Goal: Information Seeking & Learning: Learn about a topic

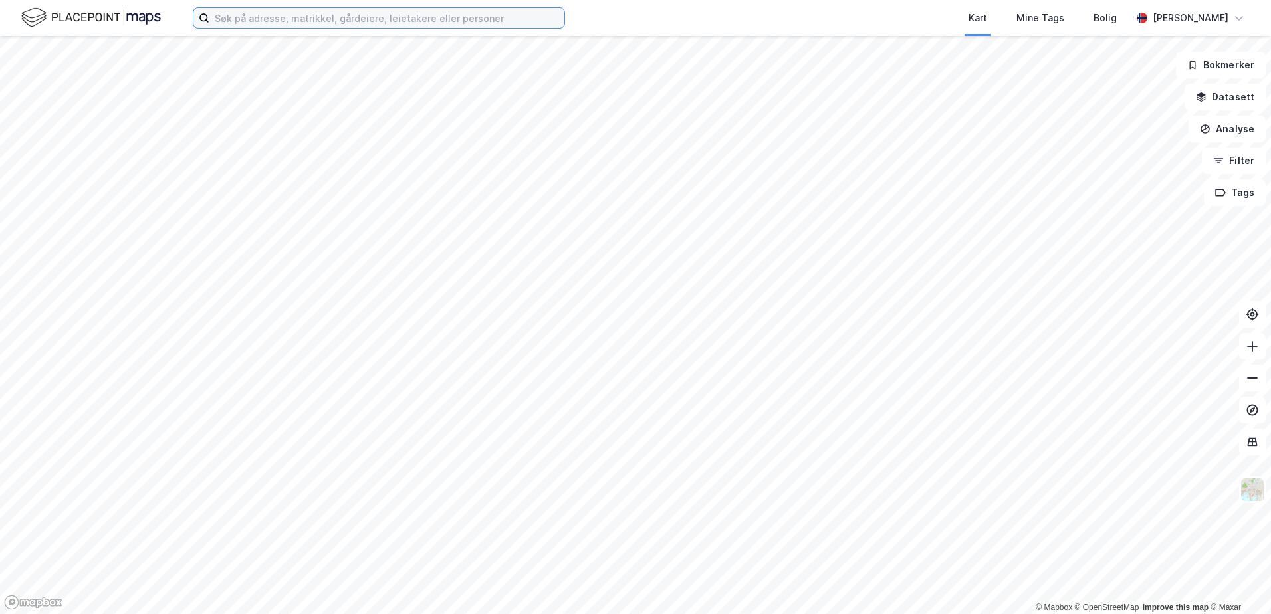
click at [250, 22] on input at bounding box center [386, 18] width 355 height 20
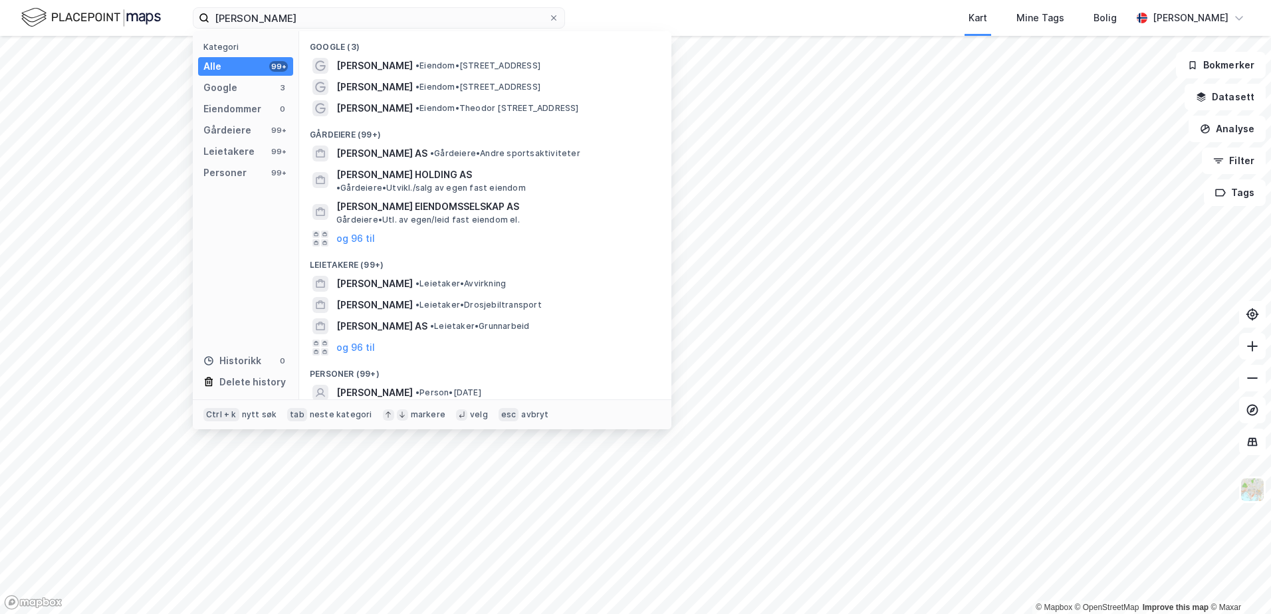
click at [373, 362] on div "Personer (99+)" at bounding box center [485, 370] width 372 height 24
click at [326, 21] on input "[PERSON_NAME]" at bounding box center [378, 18] width 339 height 20
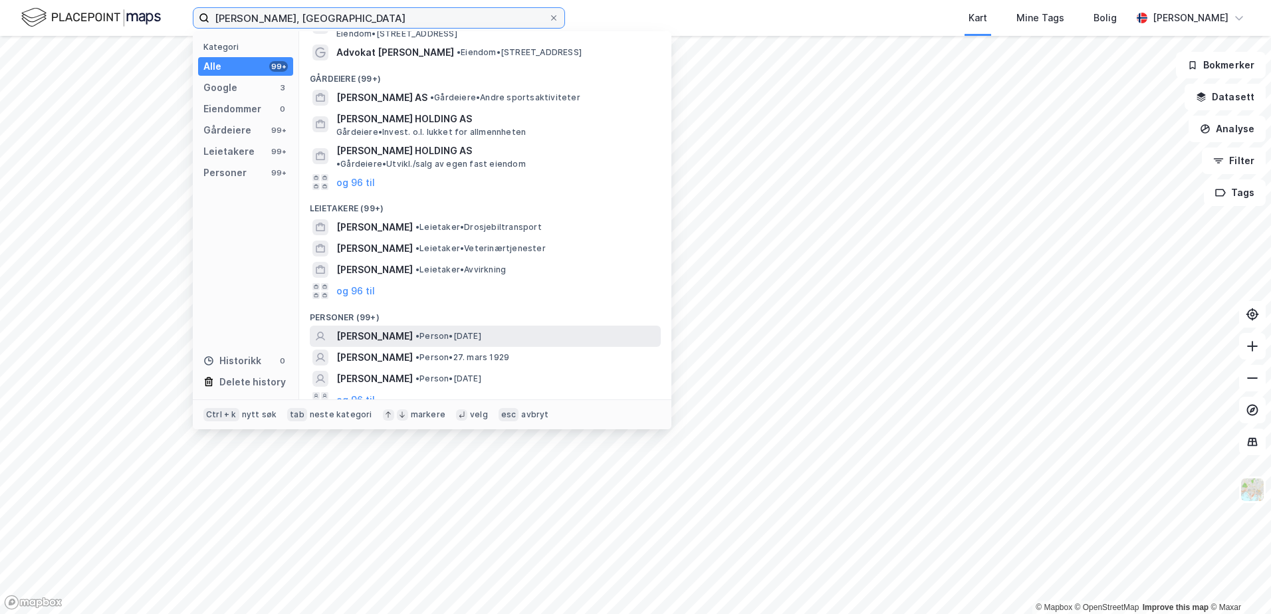
scroll to position [78, 0]
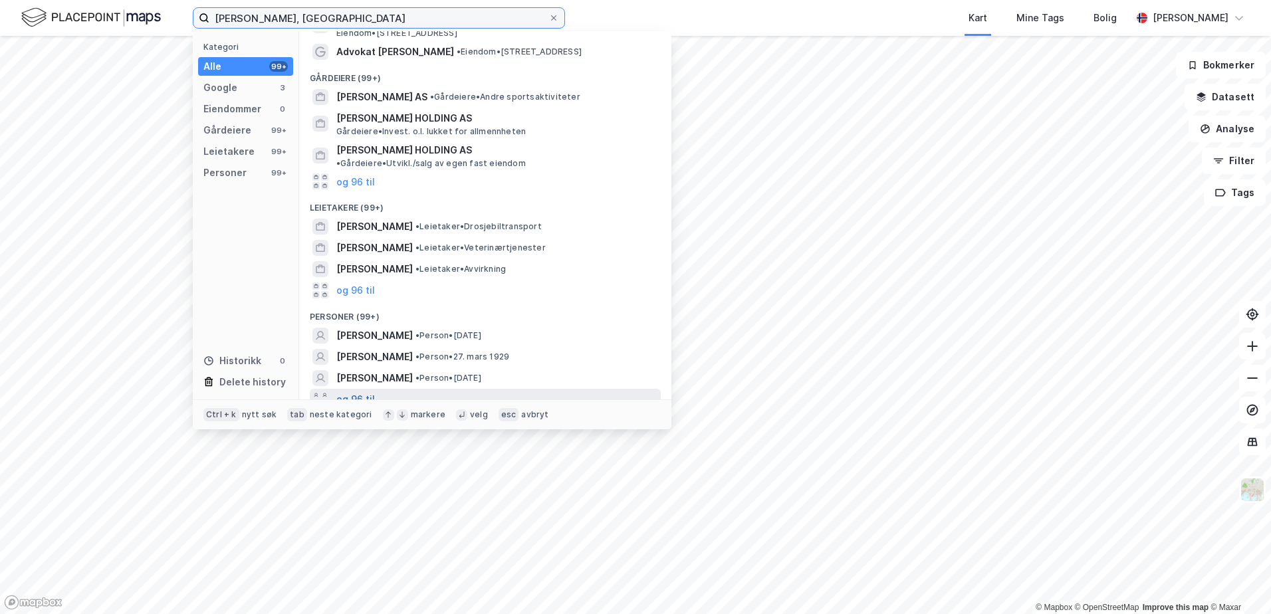
type input "[PERSON_NAME], [GEOGRAPHIC_DATA]"
click at [362, 392] on button "og 96 til" at bounding box center [355, 400] width 39 height 16
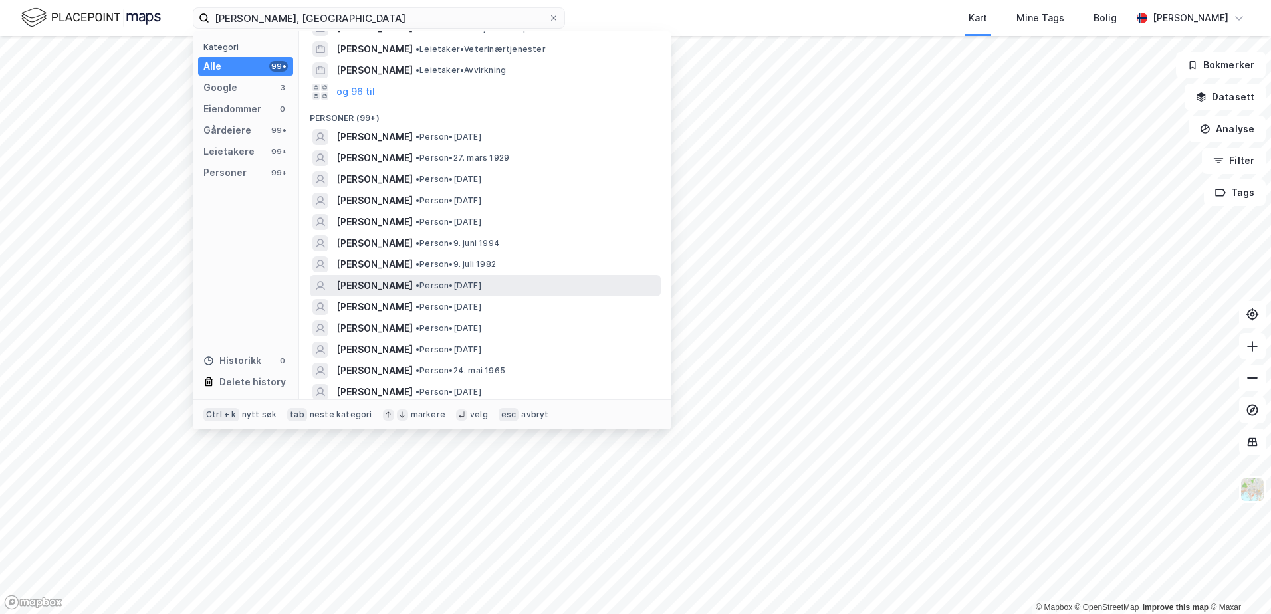
scroll to position [277, 0]
click at [413, 320] on span "[PERSON_NAME]" at bounding box center [374, 328] width 76 height 16
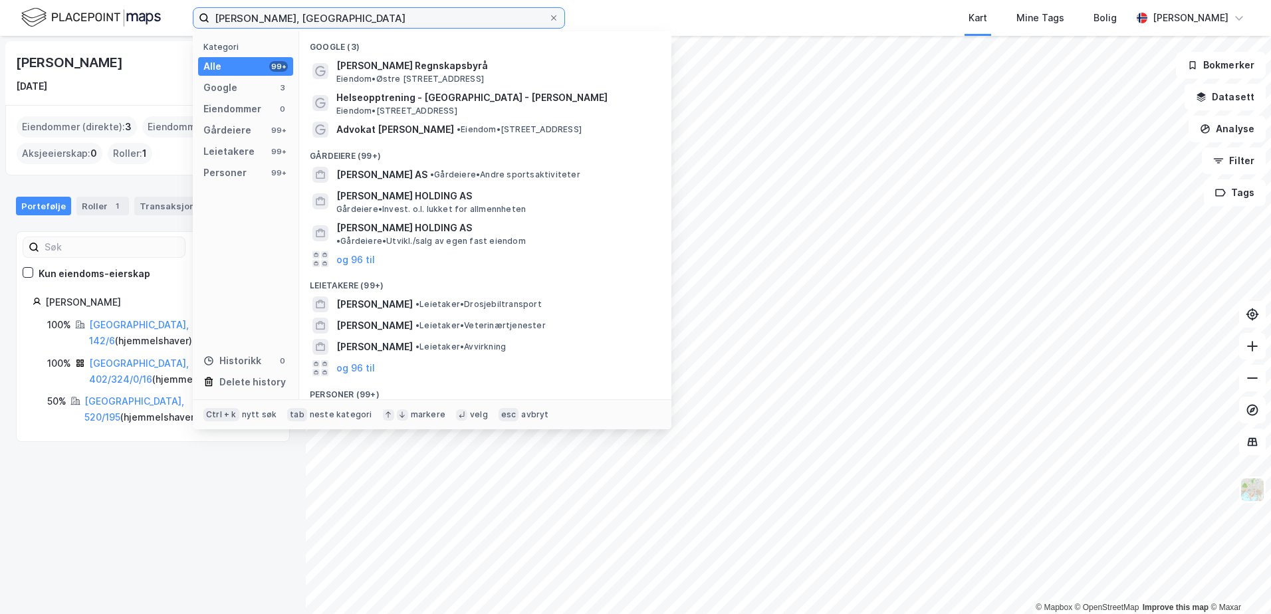
click at [357, 23] on input "[PERSON_NAME], [GEOGRAPHIC_DATA]" at bounding box center [378, 18] width 339 height 20
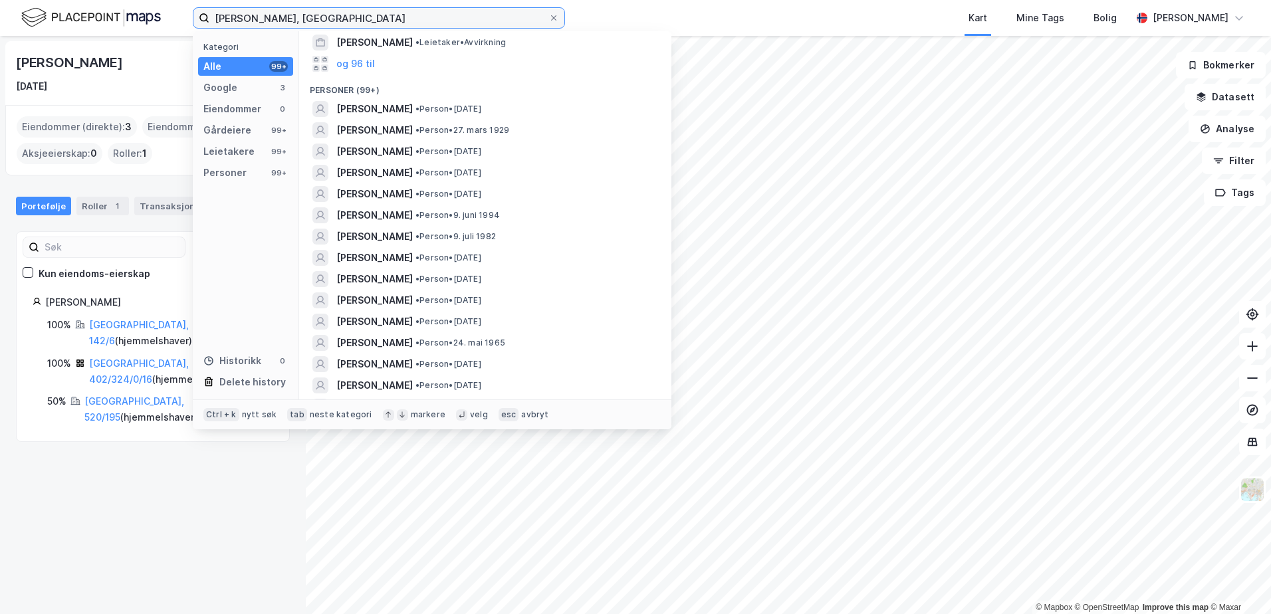
scroll to position [304, 0]
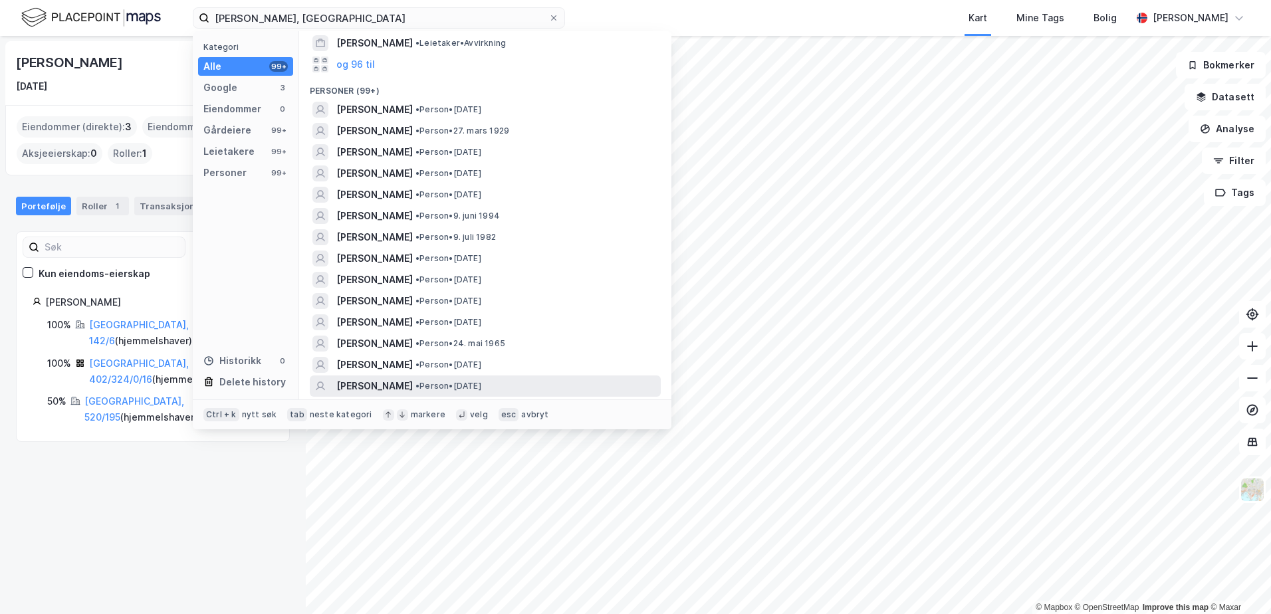
click at [481, 381] on span "• Person • [DATE]" at bounding box center [449, 386] width 66 height 11
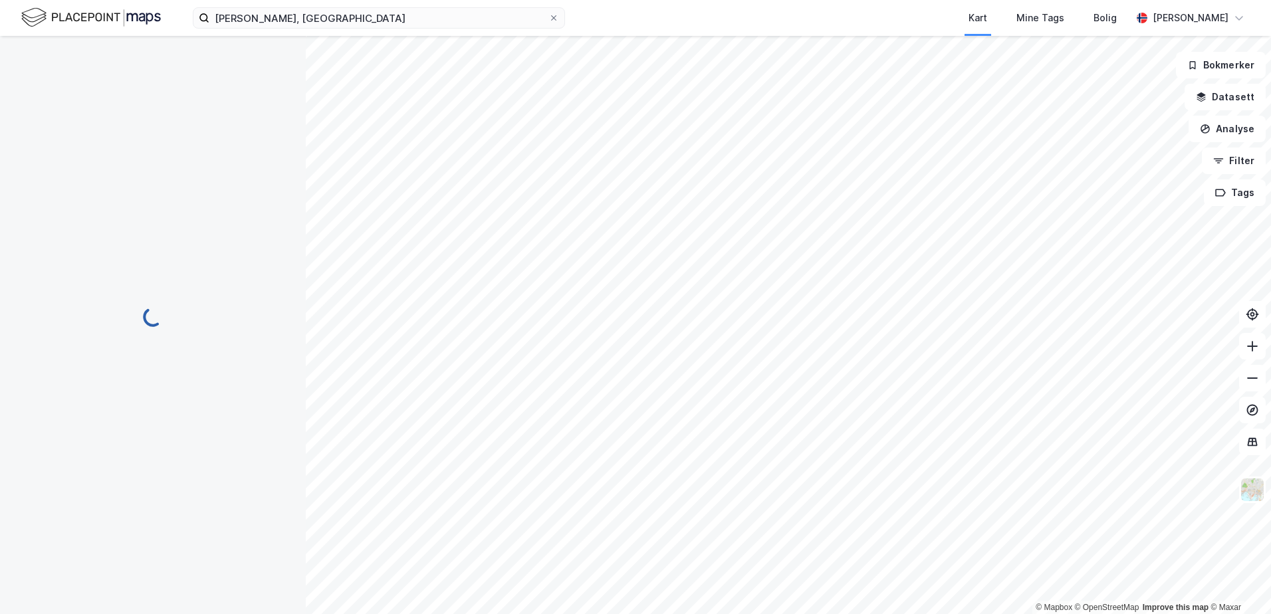
scroll to position [1, 0]
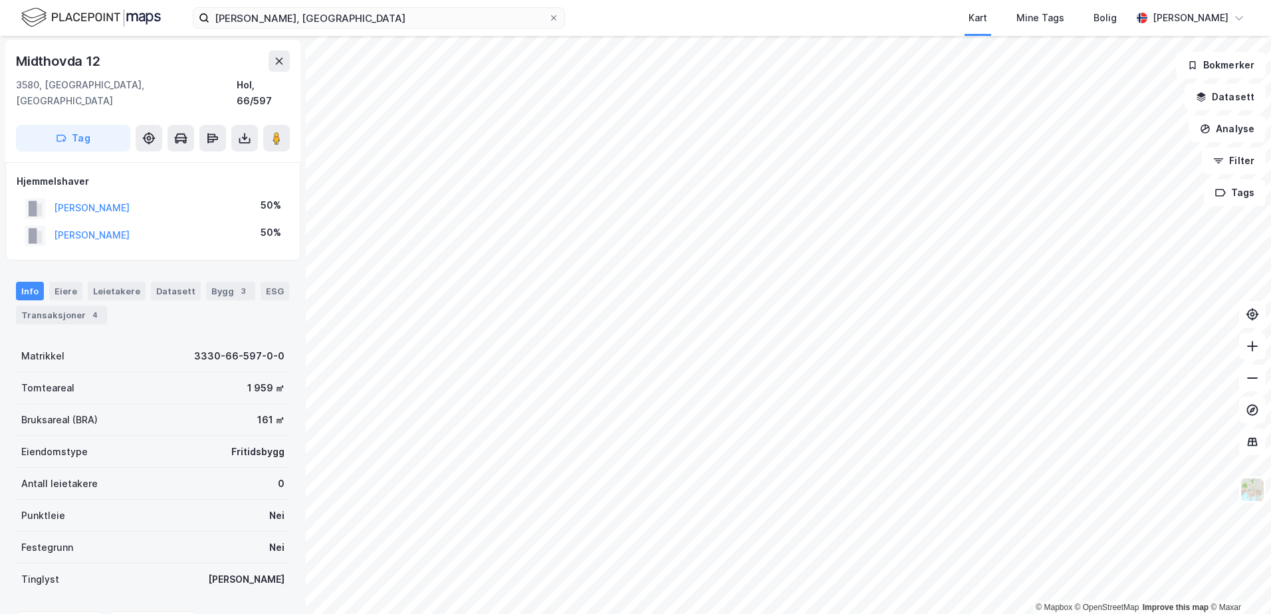
scroll to position [1, 0]
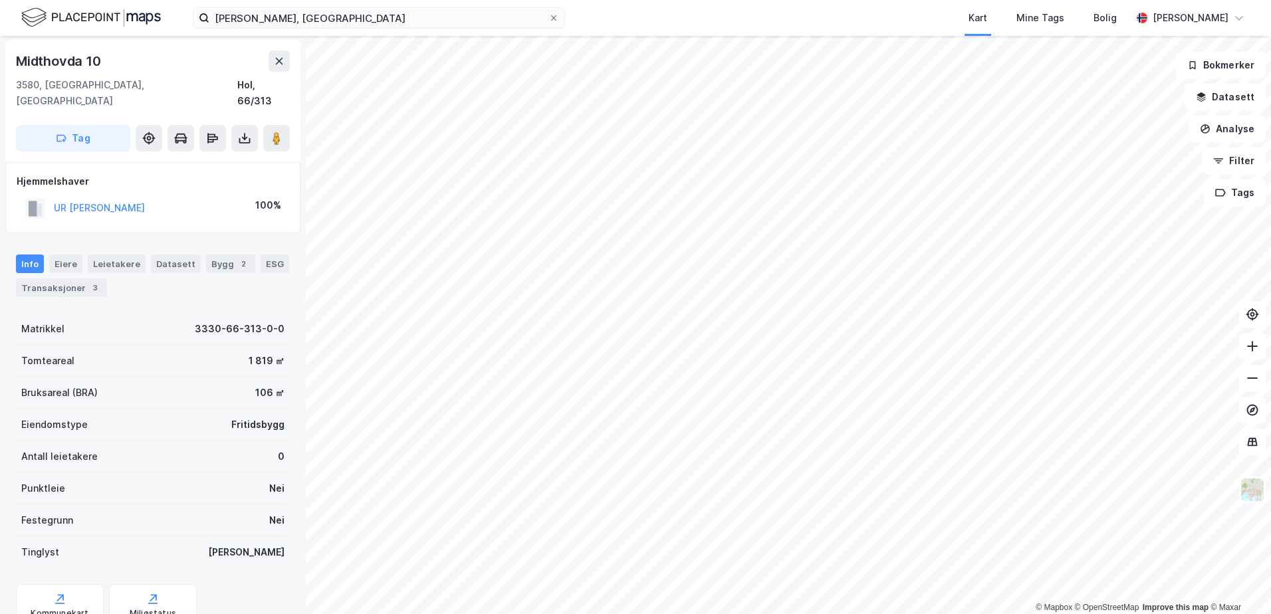
scroll to position [1, 0]
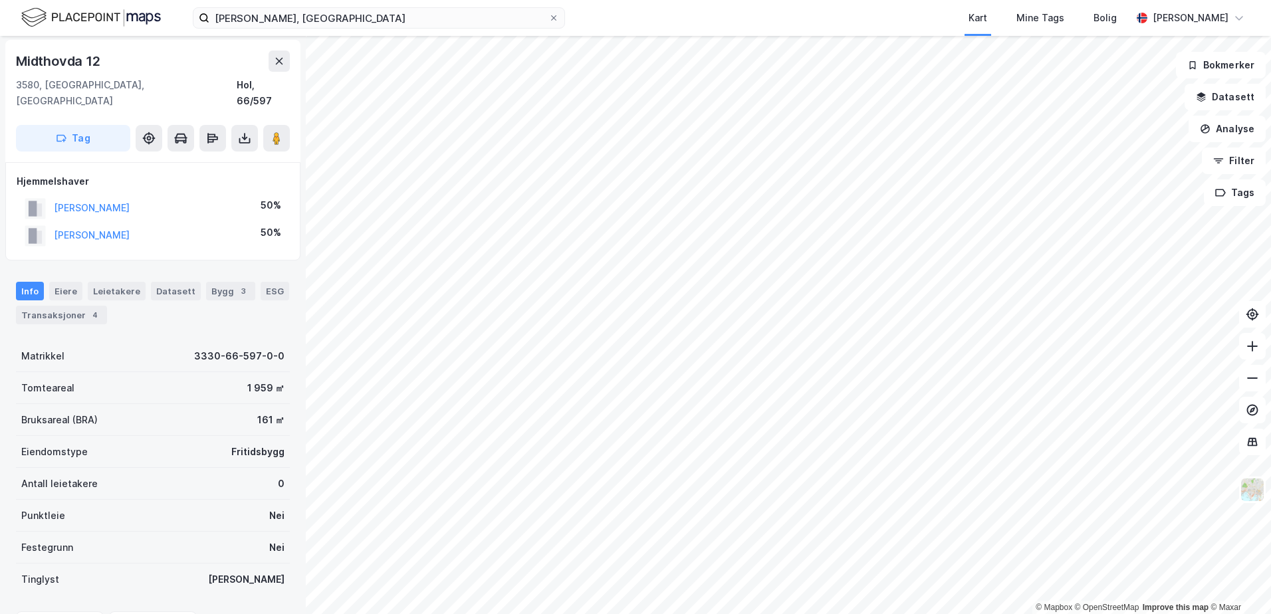
scroll to position [1, 0]
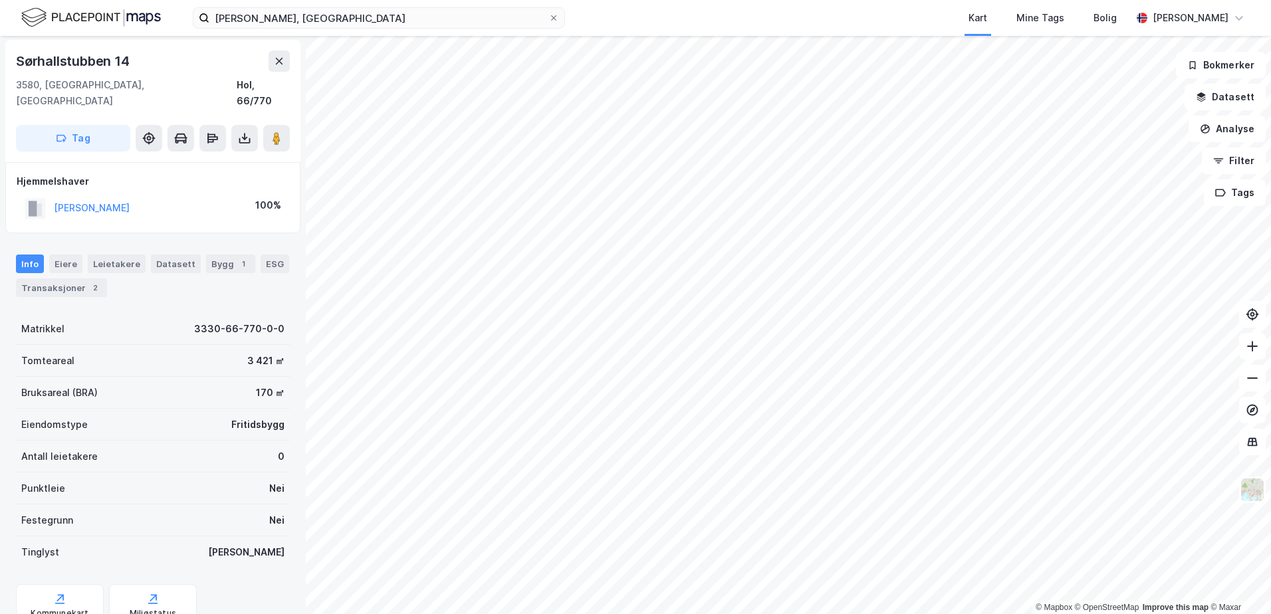
scroll to position [1, 0]
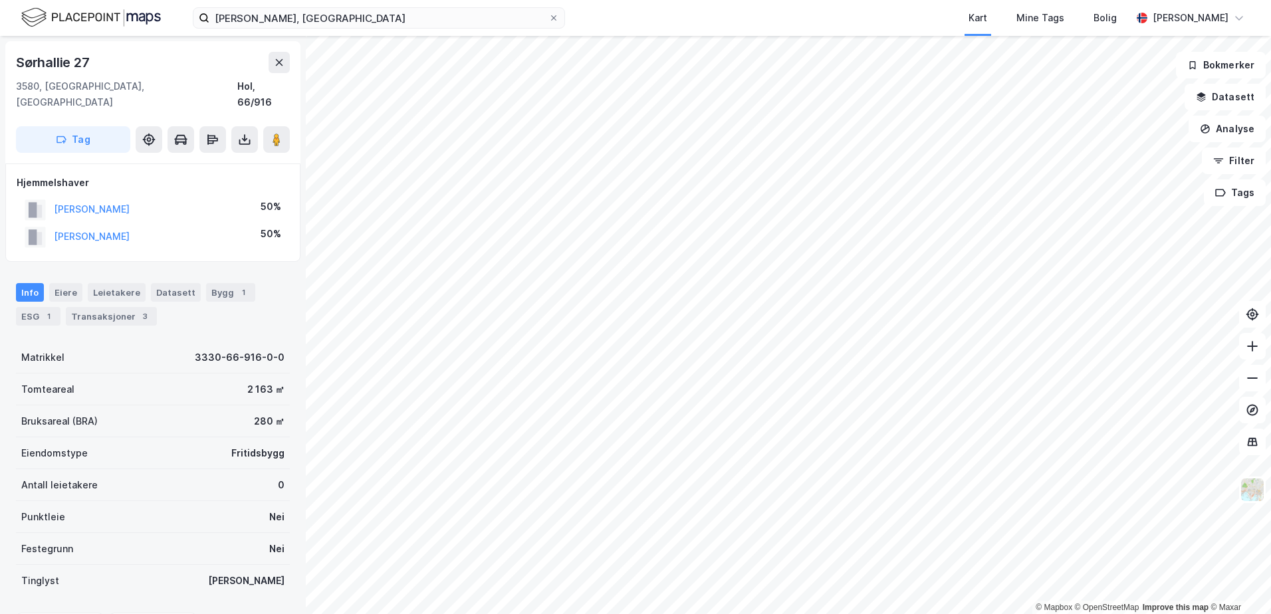
scroll to position [1, 0]
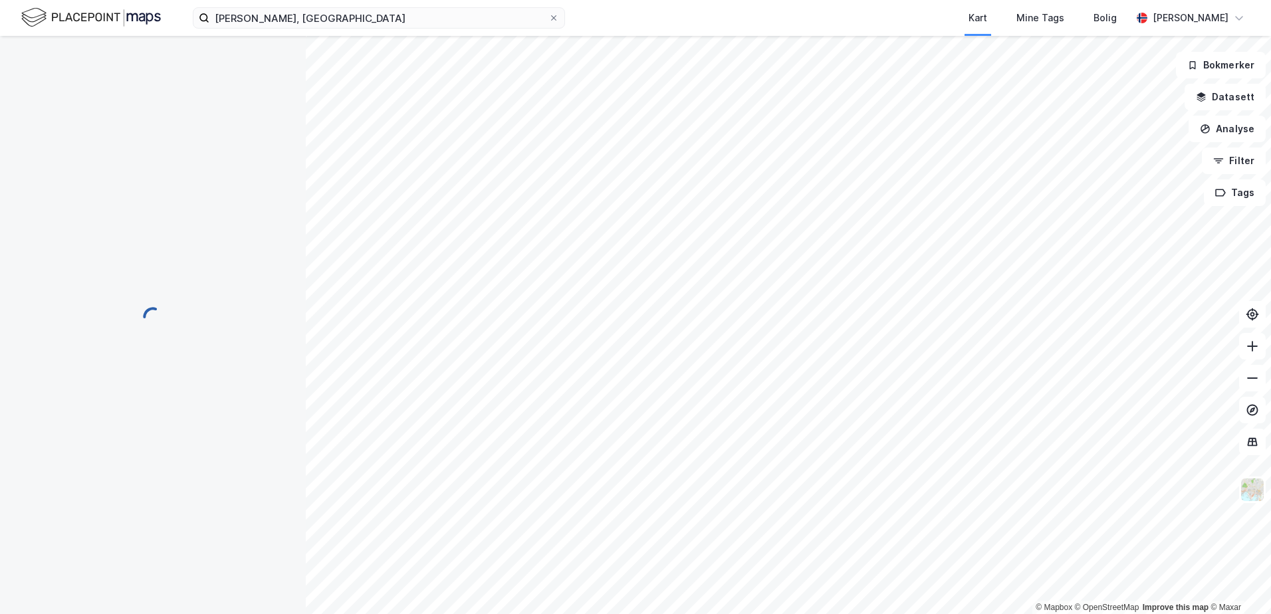
scroll to position [1, 0]
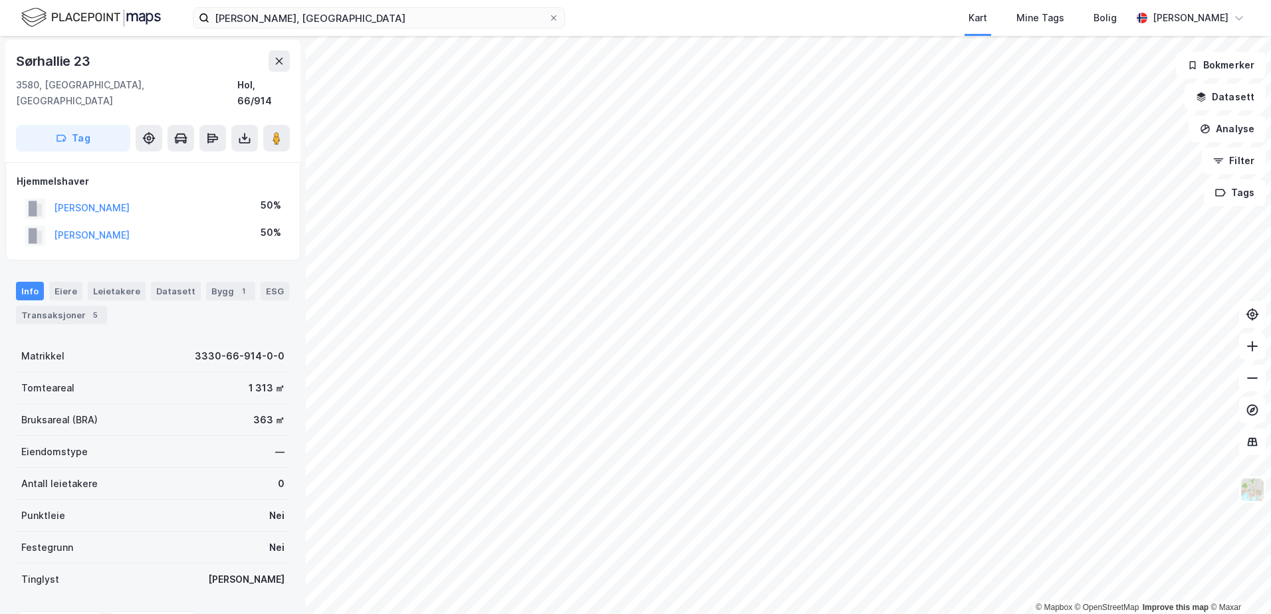
scroll to position [1, 0]
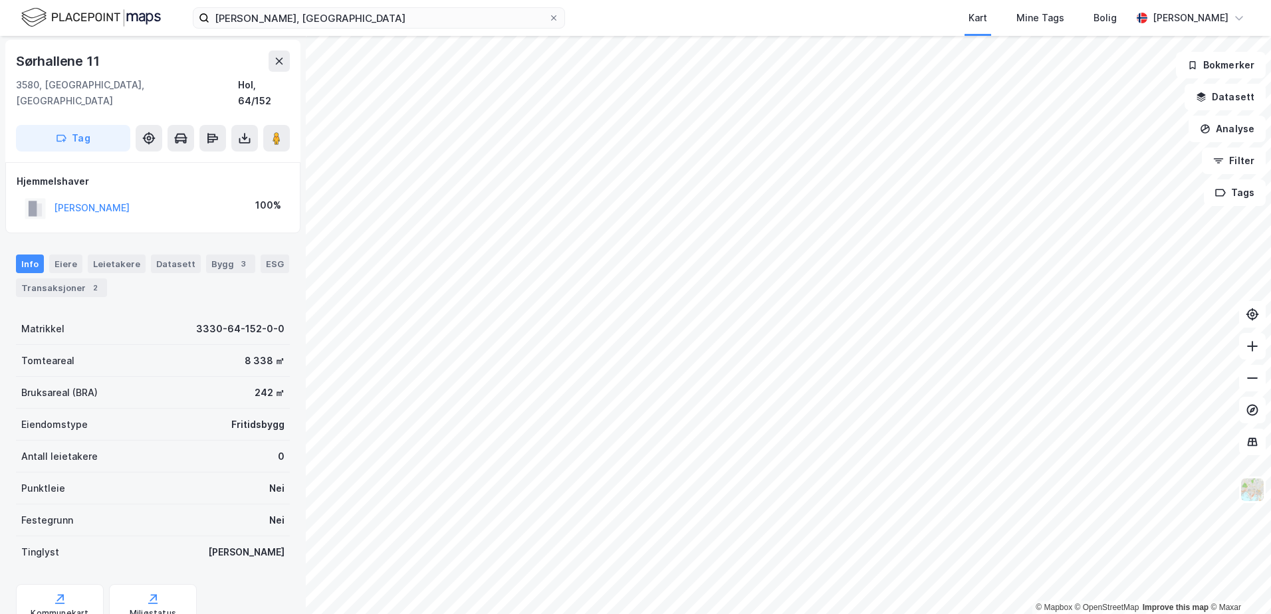
scroll to position [1, 0]
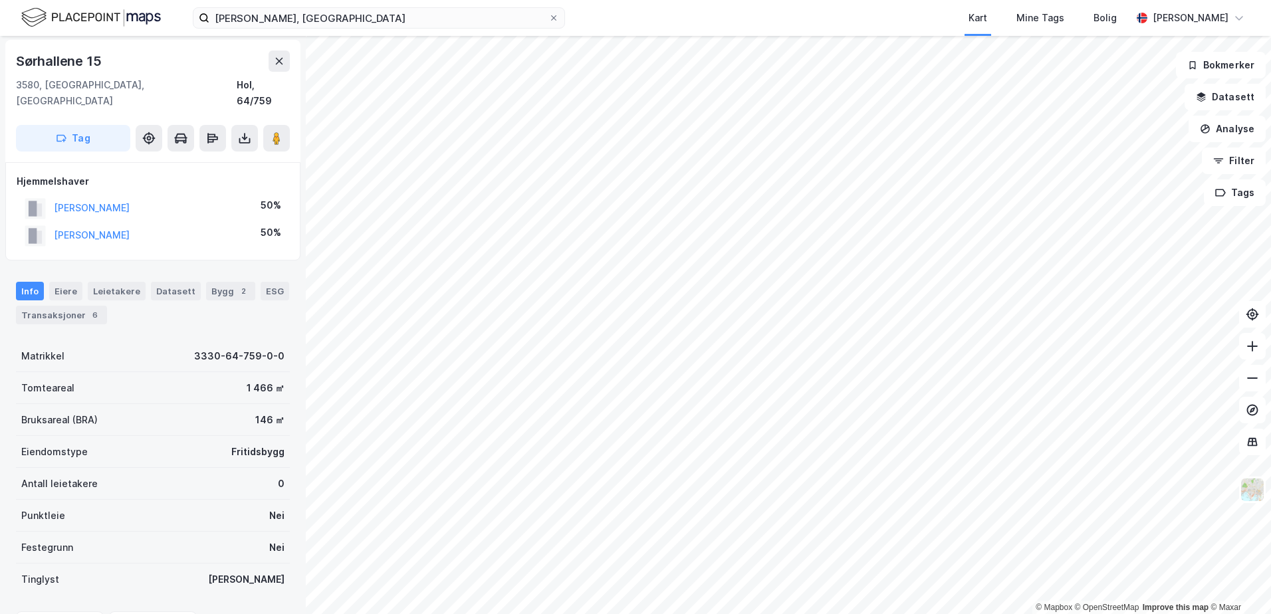
scroll to position [1, 0]
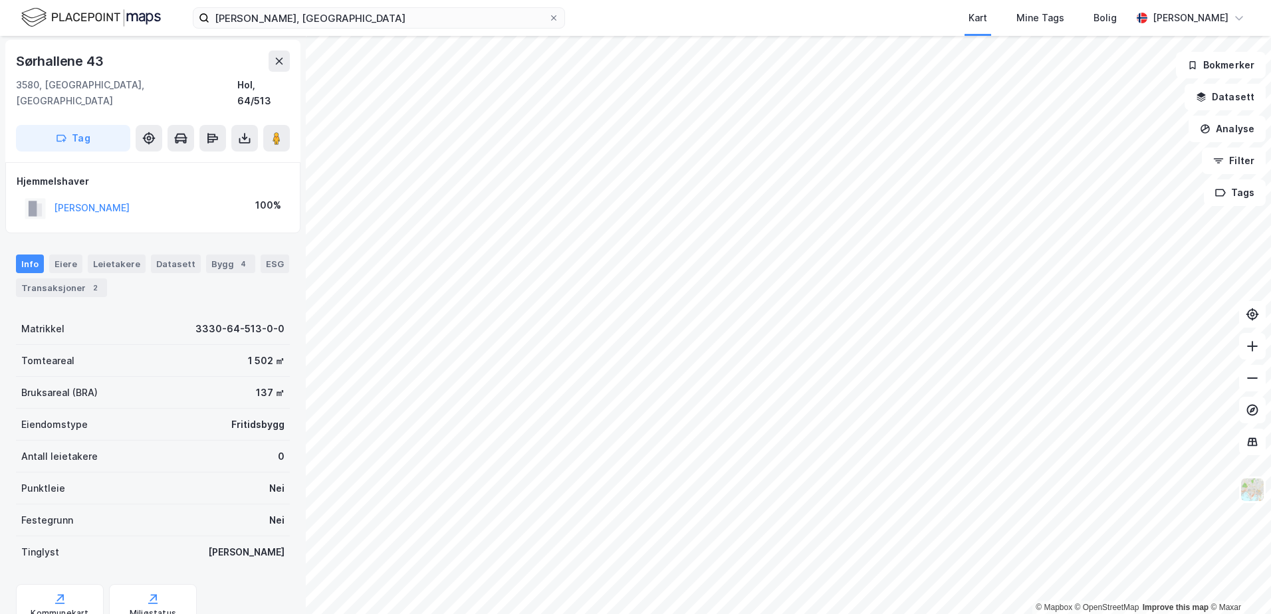
scroll to position [1, 0]
